Goal: Transaction & Acquisition: Purchase product/service

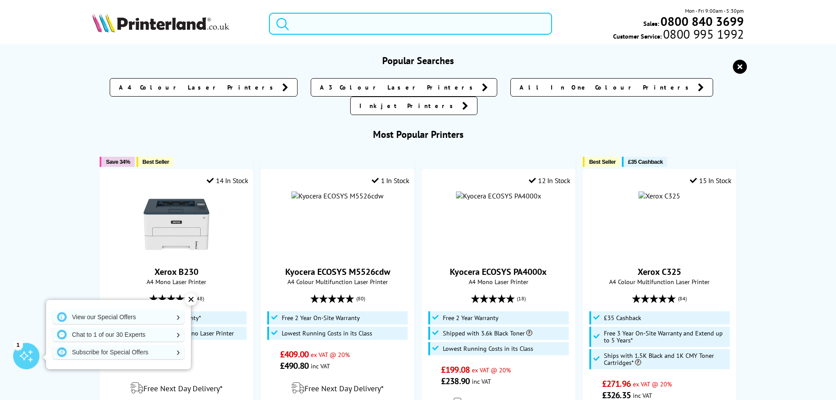
click at [353, 25] on input "search" at bounding box center [410, 24] width 283 height 22
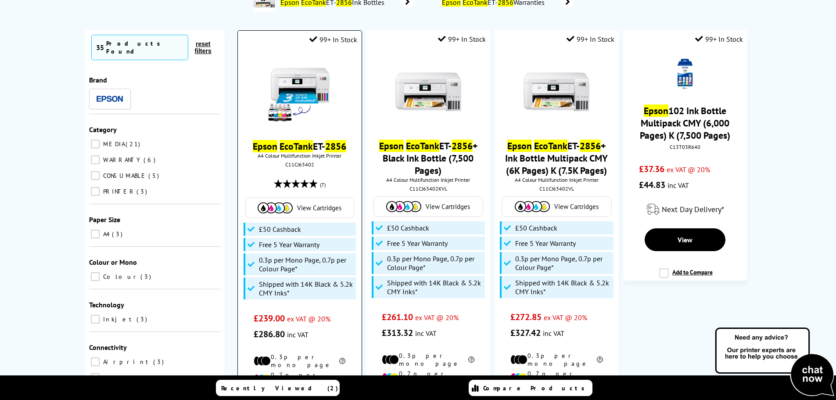
scroll to position [88, 0]
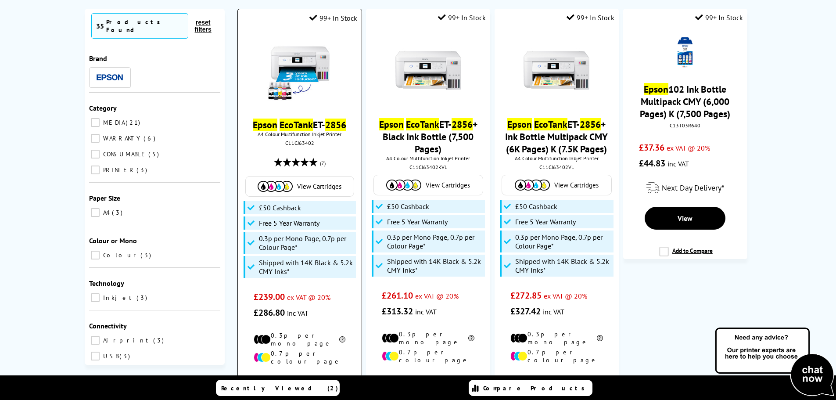
type input "epson eco tank 2856"
click at [297, 69] on img at bounding box center [300, 71] width 66 height 66
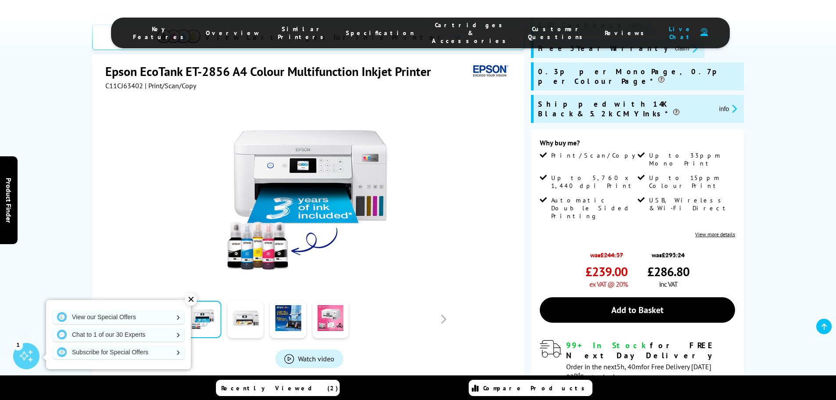
scroll to position [219, 0]
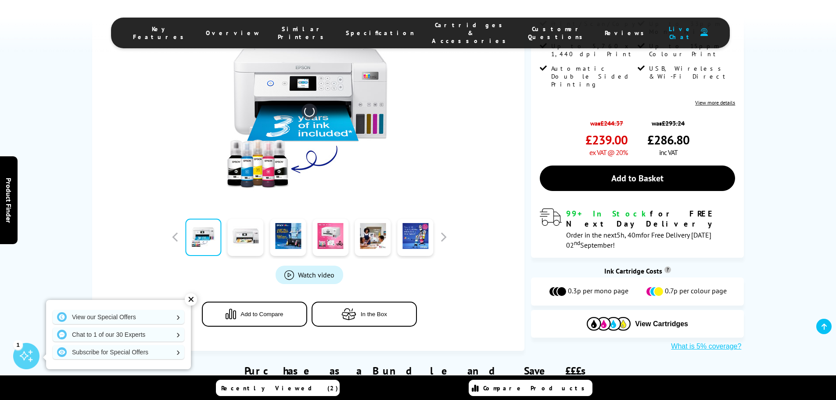
click at [188, 30] on span "Key Features" at bounding box center [160, 33] width 55 height 16
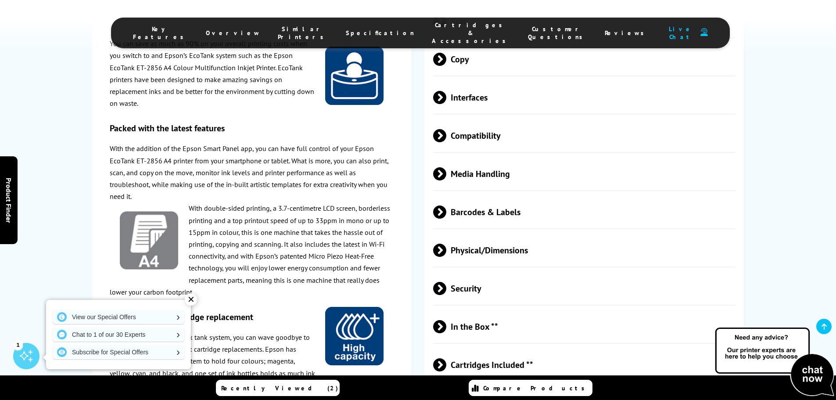
scroll to position [1580, 0]
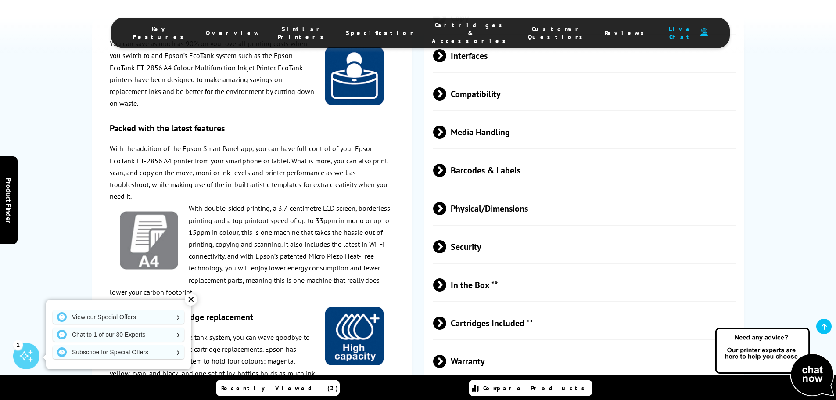
click at [193, 299] on div "✕" at bounding box center [191, 299] width 12 height 12
